Goal: Transaction & Acquisition: Purchase product/service

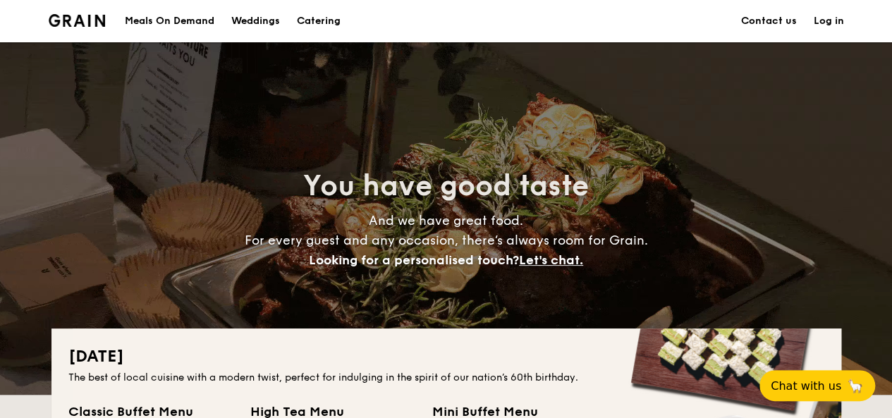
click at [172, 23] on div "Meals On Demand" at bounding box center [170, 21] width 90 height 42
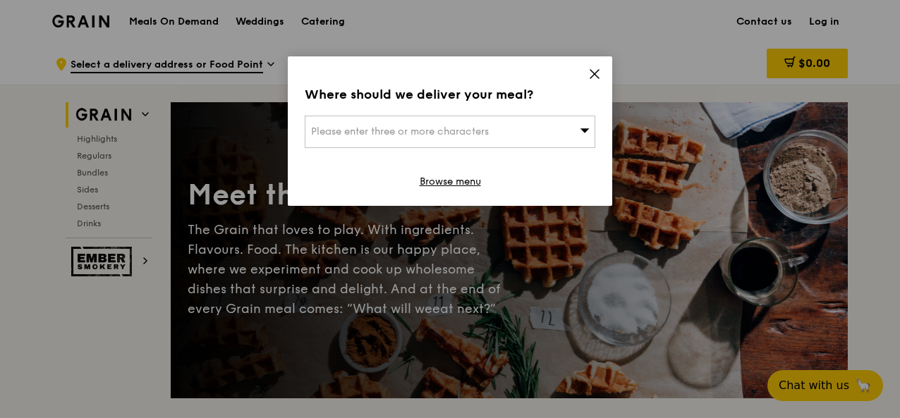
click at [594, 71] on icon at bounding box center [594, 74] width 13 height 13
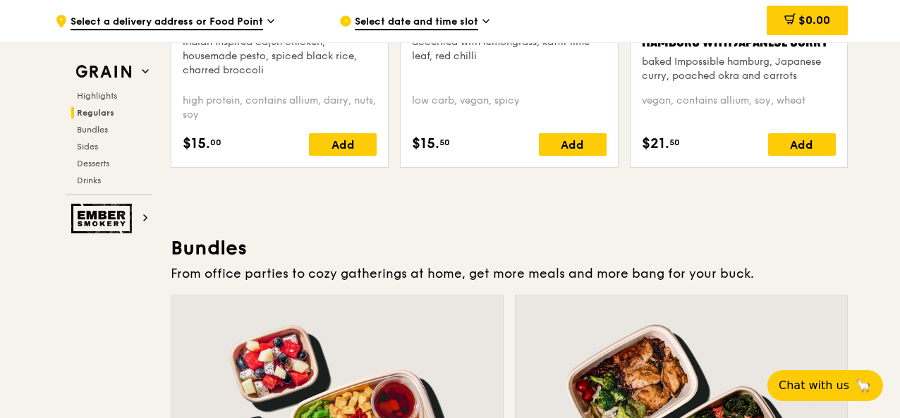
scroll to position [1905, 0]
